Goal: Information Seeking & Learning: Find contact information

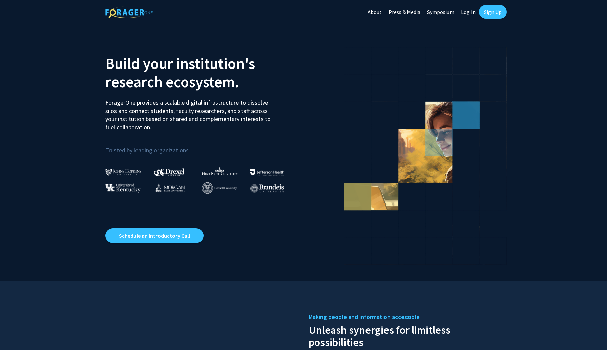
click at [469, 10] on link "Log In" at bounding box center [468, 12] width 21 height 24
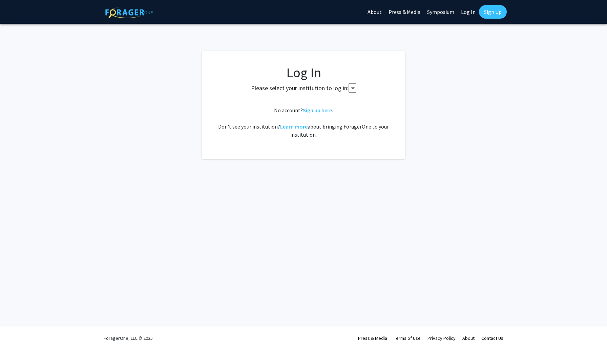
select select
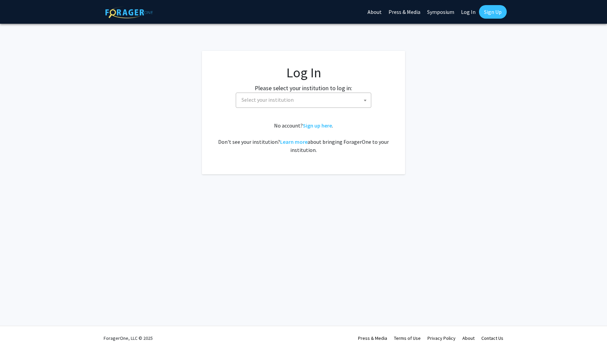
click at [314, 100] on span "Select your institution" at bounding box center [305, 100] width 132 height 14
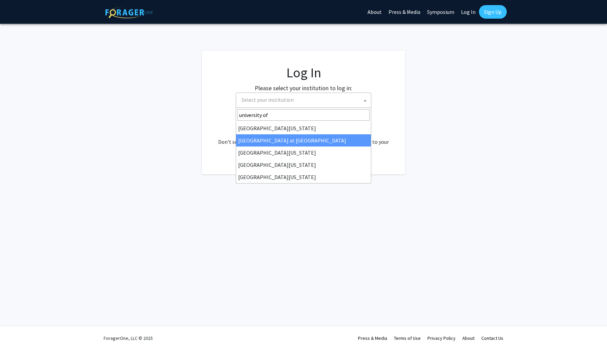
type input "university of"
select select "18"
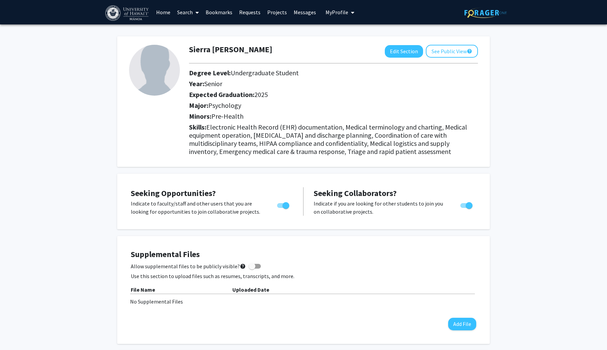
click at [308, 10] on link "Messages" at bounding box center [304, 12] width 29 height 24
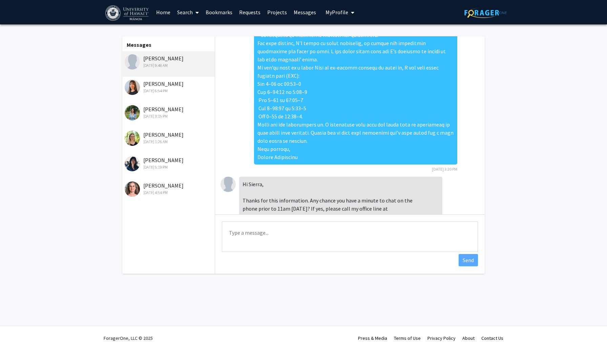
scroll to position [690, 0]
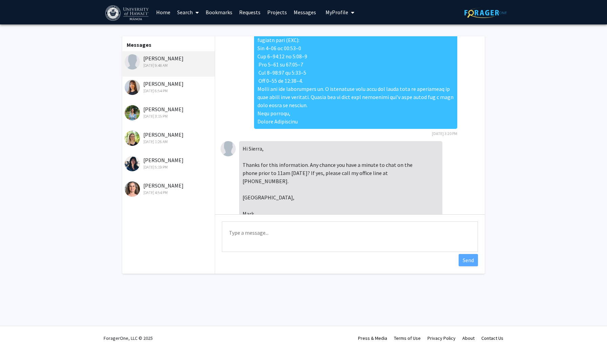
click at [245, 231] on textarea "Type a message" at bounding box center [350, 236] width 256 height 30
click at [294, 238] on textarea "qasi experimental and nature litture review finding articals to examin" at bounding box center [350, 236] width 256 height 30
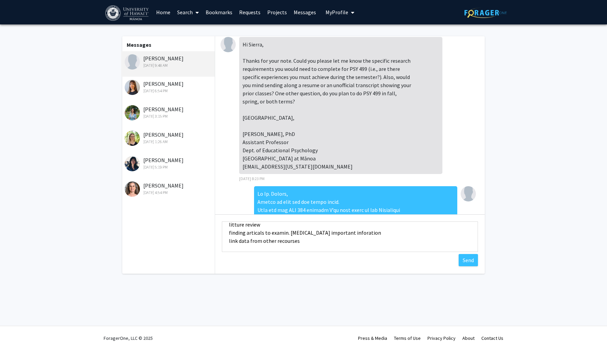
scroll to position [0, 0]
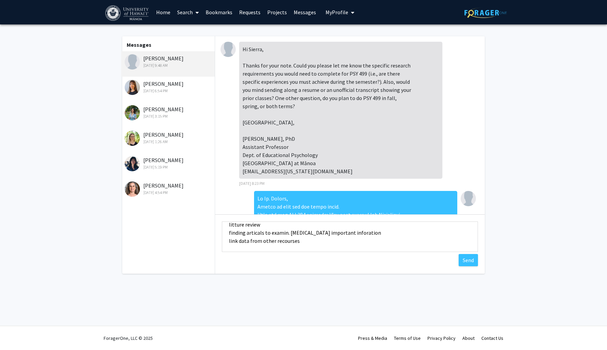
type textarea "qasi experimental and nature litture review finding articals to examin. [MEDICA…"
drag, startPoint x: 243, startPoint y: 146, endPoint x: 315, endPoint y: 154, distance: 72.6
click at [315, 154] on div "Hi Sierra, Thanks for your note. Could you please let me know the specific rese…" at bounding box center [340, 110] width 203 height 137
copy div "Assistant Professor Dept. of Educational Psychology"
click at [178, 83] on div "Marija Čolić Aug 21, 2025 6:54 PM" at bounding box center [169, 87] width 88 height 14
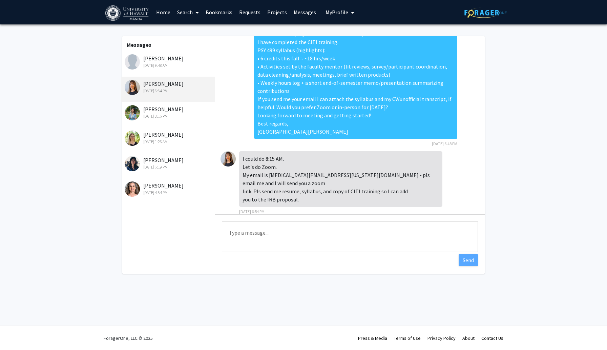
scroll to position [646, 0]
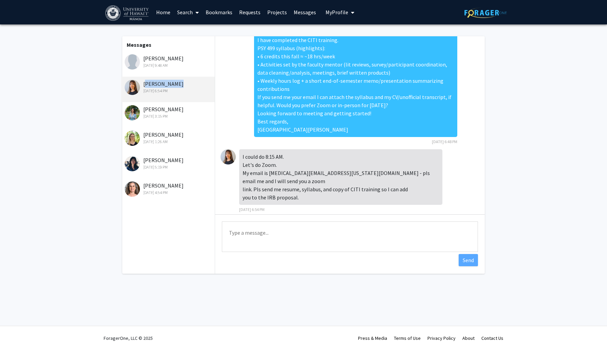
drag, startPoint x: 144, startPoint y: 81, endPoint x: 172, endPoint y: 80, distance: 28.1
click at [172, 80] on div "Marija Čolić Aug 21, 2025 6:54 PM" at bounding box center [169, 87] width 88 height 14
copy div "[PERSON_NAME]"
click at [173, 108] on div "Catherine Walsh Aug 21, 2025 3:15 PM" at bounding box center [169, 112] width 88 height 14
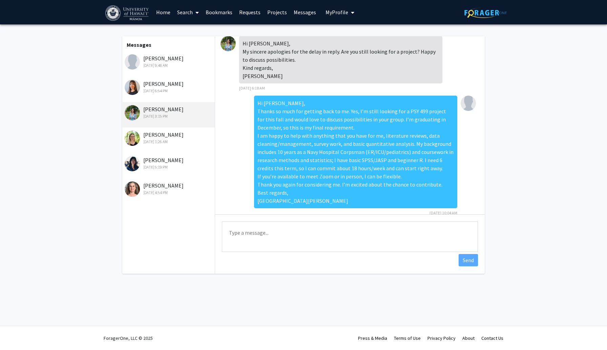
scroll to position [0, 0]
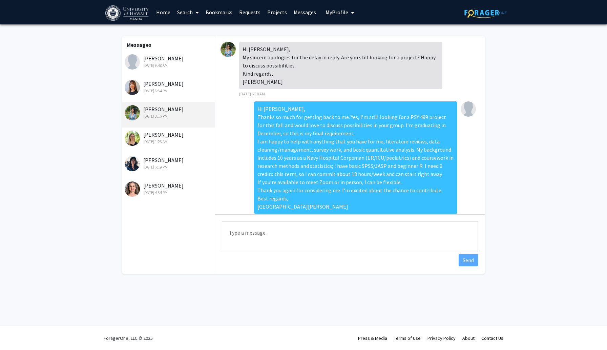
drag, startPoint x: 141, startPoint y: 107, endPoint x: 181, endPoint y: 109, distance: 39.7
click at [181, 109] on div "Catherine Walsh Aug 21, 2025 3:15 PM" at bounding box center [169, 112] width 88 height 14
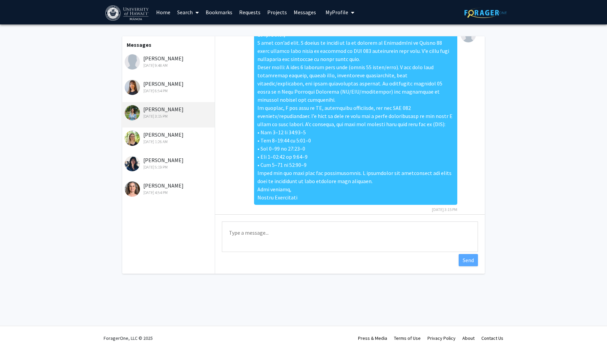
copy div "[PERSON_NAME]"
click at [172, 134] on div "Joanna Philippoff Aug 19, 2025 1:26 AM" at bounding box center [169, 137] width 88 height 14
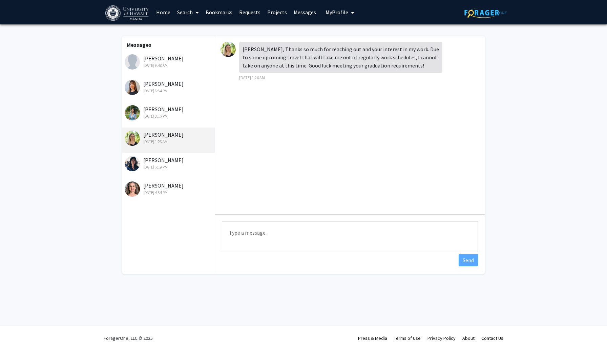
click at [229, 50] on img at bounding box center [228, 49] width 15 height 15
click at [190, 161] on div "Naiyi Fincham Aug 18, 2025 5:19 PM" at bounding box center [169, 163] width 88 height 14
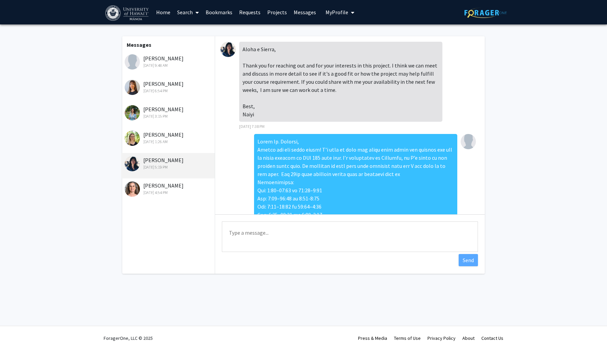
scroll to position [283, 0]
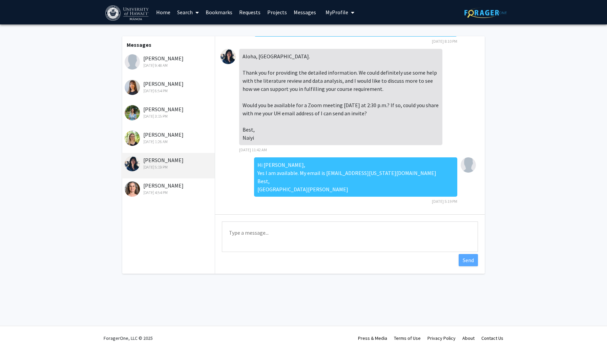
click at [143, 158] on div "Naiyi Fincham Aug 18, 2025 5:19 PM" at bounding box center [169, 163] width 88 height 14
drag, startPoint x: 143, startPoint y: 158, endPoint x: 173, endPoint y: 157, distance: 30.9
click at [173, 157] on div "Naiyi Fincham Aug 18, 2025 5:19 PM" at bounding box center [169, 163] width 88 height 14
copy div "[PERSON_NAME]"
click at [156, 187] on div "Monica Stitt-Bergh Aug 18, 2025 4:54 PM" at bounding box center [169, 188] width 88 height 14
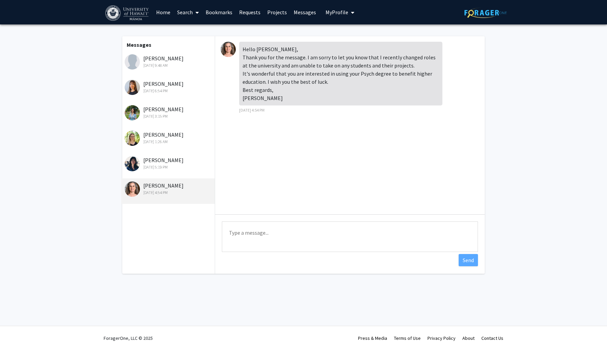
drag, startPoint x: 143, startPoint y: 158, endPoint x: 178, endPoint y: 159, distance: 35.3
click at [178, 159] on div "Naiyi Fincham Aug 18, 2025 5:19 PM" at bounding box center [169, 163] width 88 height 14
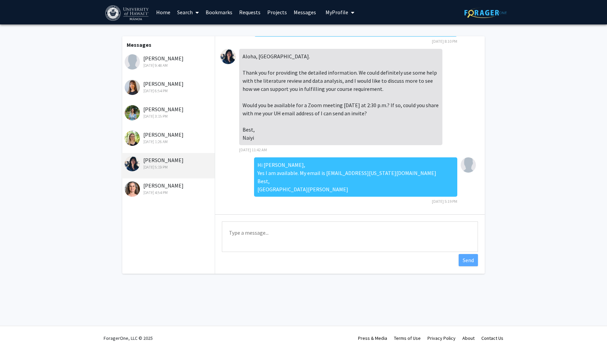
copy div "[PERSON_NAME]"
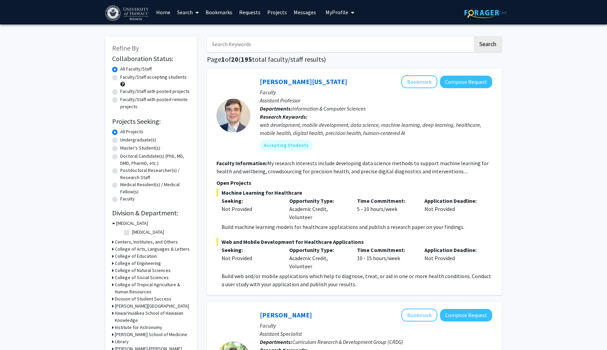
click at [233, 44] on input "Search Keywords" at bounding box center [340, 44] width 266 height 16
click at [474, 36] on button "Search" at bounding box center [488, 44] width 28 height 16
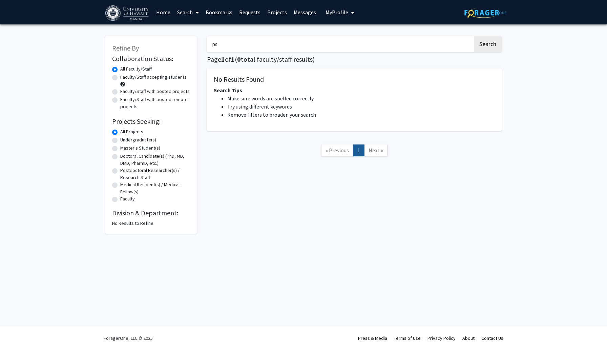
type input "p"
type input "mark murphy"
click at [474, 36] on button "Search" at bounding box center [488, 44] width 28 height 16
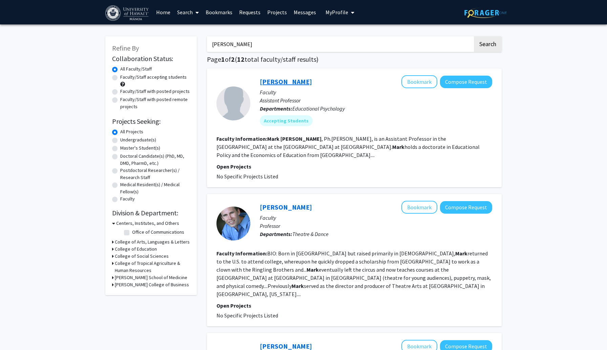
click at [290, 81] on link "Mark Murphy" at bounding box center [286, 81] width 52 height 8
drag, startPoint x: 250, startPoint y: 43, endPoint x: 206, endPoint y: 42, distance: 44.4
paste input "Marija Čolić"
type input "Marija Čolić"
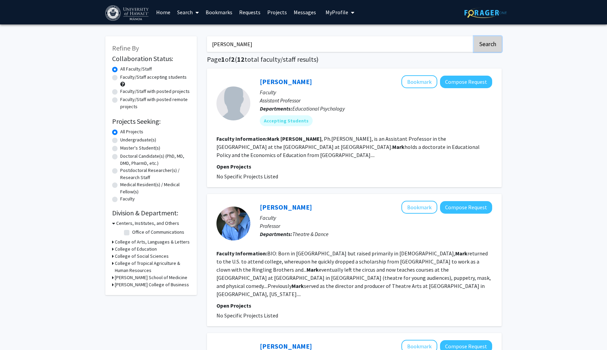
click at [484, 40] on button "Search" at bounding box center [488, 44] width 28 height 16
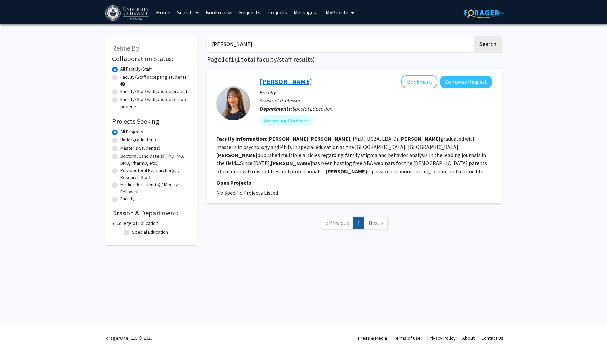
click at [282, 78] on link "Marija Čolić" at bounding box center [286, 81] width 52 height 8
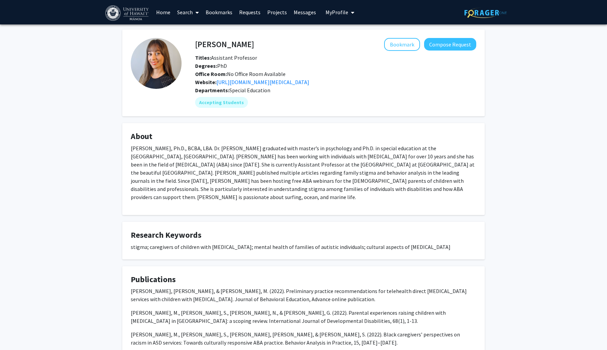
drag, startPoint x: 195, startPoint y: 42, endPoint x: 255, endPoint y: 59, distance: 62.5
click at [255, 59] on div "Marija Čolić Bookmark Compose Request Titles: Assistant Professor Degrees: PhD …" at bounding box center [335, 62] width 291 height 48
copy div "Marija Čolić Bookmark Compose Request Titles: Assistant Professor"
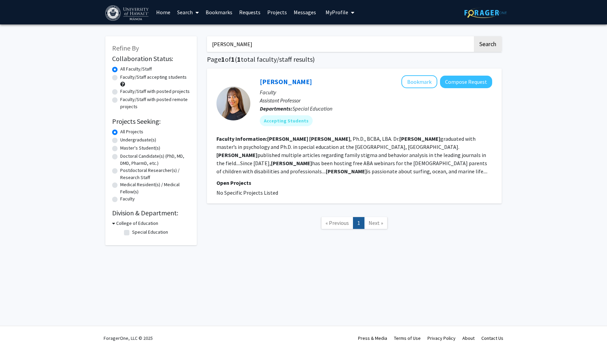
drag, startPoint x: 245, startPoint y: 45, endPoint x: 203, endPoint y: 43, distance: 42.4
click at [203, 43] on div "Marija Čolić Search Page 1 of 1 ( 1 total faculty/staff results) Marija Čolić B…" at bounding box center [354, 137] width 305 height 216
paste input "Catherine Walsh"
type input "Catherine Walsh"
click at [492, 43] on button "Search" at bounding box center [488, 44] width 28 height 16
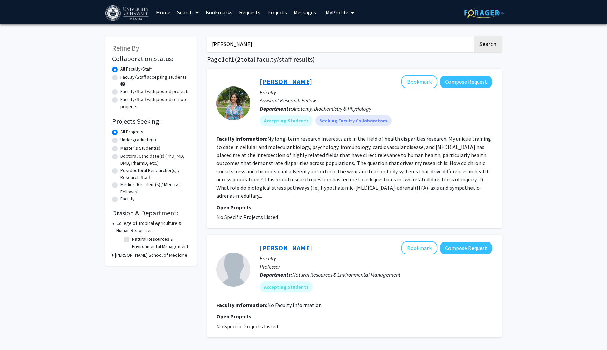
click at [299, 83] on link "Catherine Walsh" at bounding box center [286, 81] width 52 height 8
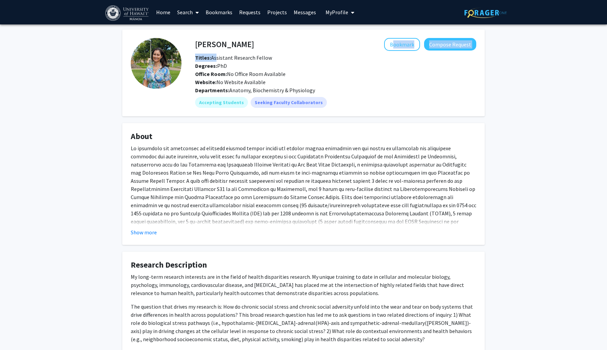
drag, startPoint x: 194, startPoint y: 43, endPoint x: 214, endPoint y: 53, distance: 22.3
click at [214, 53] on div "Catherine Walsh Bookmark Compose Request Titles: Assistant Research Fellow Degr…" at bounding box center [335, 62] width 291 height 48
drag, startPoint x: 194, startPoint y: 44, endPoint x: 271, endPoint y: 57, distance: 78.4
click at [271, 57] on div "Catherine Walsh Bookmark Compose Request Titles: Assistant Research Fellow Degr…" at bounding box center [335, 62] width 291 height 48
drag, startPoint x: 195, startPoint y: 41, endPoint x: 244, endPoint y: 47, distance: 49.4
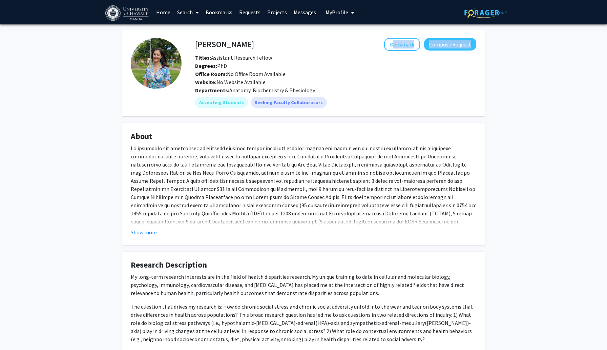
click at [244, 47] on div "Catherine Walsh Bookmark Compose Request" at bounding box center [335, 44] width 291 height 13
drag, startPoint x: 314, startPoint y: 90, endPoint x: 196, endPoint y: 40, distance: 128.4
click at [196, 40] on div "Catherine Walsh Bookmark Compose Request Titles: Assistant Research Fellow Degr…" at bounding box center [329, 73] width 295 height 70
copy div "Catherine Walsh Bookmark Compose Request Titles: Assistant Research Fellow Degr…"
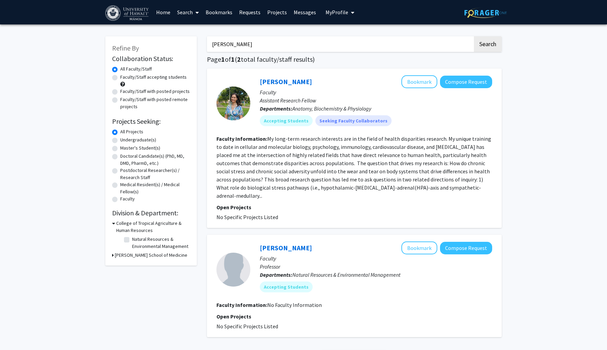
drag, startPoint x: 254, startPoint y: 47, endPoint x: 210, endPoint y: 42, distance: 44.0
click at [210, 42] on input "Catherine Walsh" at bounding box center [340, 44] width 266 height 16
paste input "Naiyi Fincham"
type input "Naiyi Fincham"
click at [474, 36] on button "Search" at bounding box center [488, 44] width 28 height 16
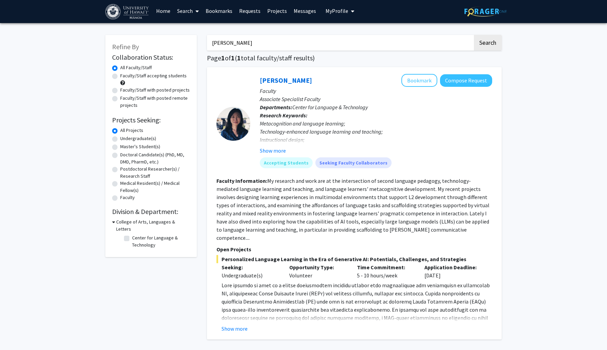
scroll to position [1, 0]
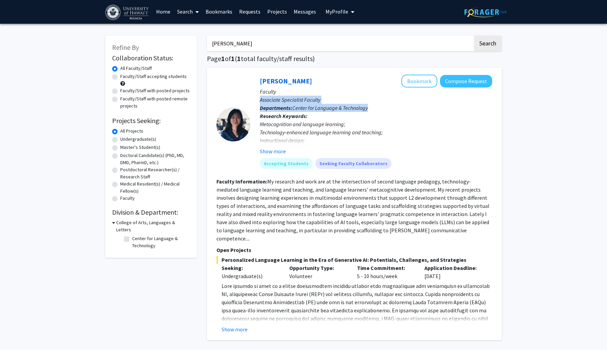
drag, startPoint x: 260, startPoint y: 100, endPoint x: 370, endPoint y: 105, distance: 110.3
click at [370, 105] on div "Naiyi Fincham Bookmark Compose Request Faculty Associate Specialist Faculty Dep…" at bounding box center [371, 124] width 242 height 99
copy div "Associate Specialist Faculty Departments: Center for Language & Technology"
